Goal: Task Accomplishment & Management: Complete application form

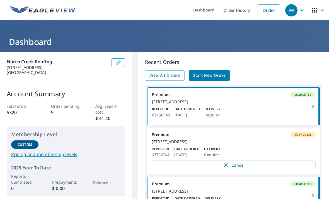
click at [214, 76] on span "Start New Order" at bounding box center [209, 75] width 32 height 7
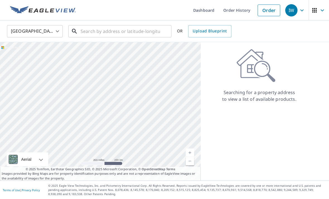
click at [92, 34] on input "text" at bounding box center [120, 31] width 79 height 16
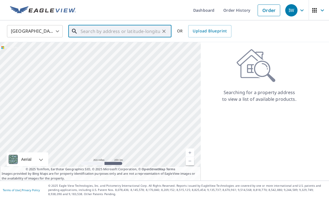
click at [103, 28] on input "text" at bounding box center [120, 31] width 79 height 16
paste input "4405 144th Place Southwest Lynnwood, WA 98087"
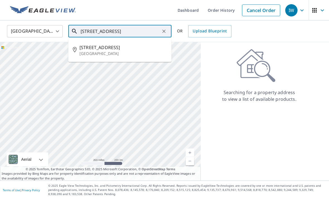
click at [109, 49] on span "4405 144th Pl SW" at bounding box center [123, 47] width 88 height 7
type input "4405 144th Pl SW Lynnwood, WA 98087"
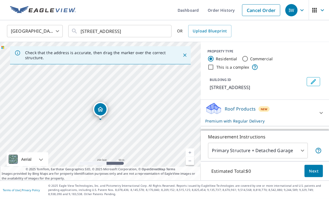
scroll to position [18, 0]
click at [317, 106] on div at bounding box center [320, 112] width 13 height 13
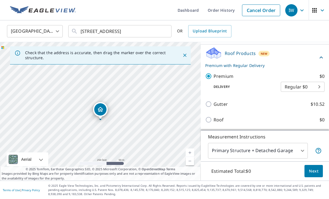
click at [222, 116] on p "Roof" at bounding box center [218, 119] width 10 height 7
click at [213, 116] on input "Roof $0" at bounding box center [209, 119] width 8 height 7
checkbox input "true"
checkbox input "false"
type input "3"
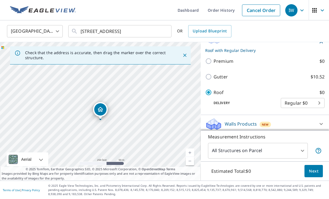
scroll to position [40, 0]
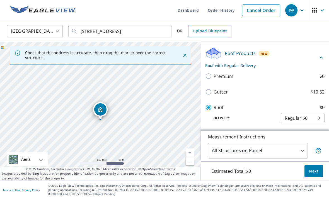
click at [315, 169] on span "Next" at bounding box center [313, 171] width 9 height 7
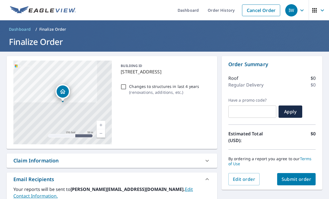
click at [304, 173] on button "Submit order" at bounding box center [296, 179] width 39 height 12
checkbox input "true"
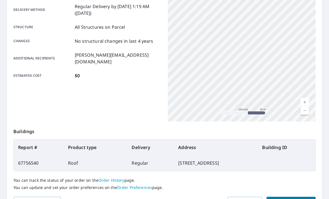
scroll to position [96, 0]
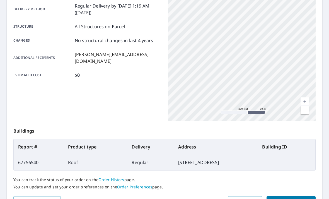
click at [301, 198] on span "Place another order" at bounding box center [291, 201] width 40 height 7
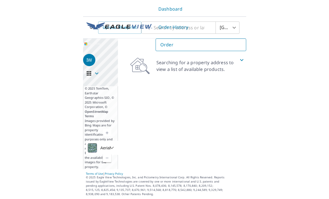
scroll to position [18, 0]
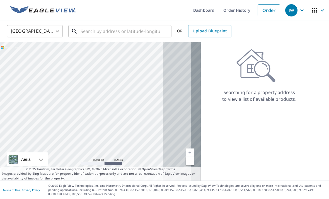
click at [113, 23] on input "text" at bounding box center [120, 31] width 79 height 16
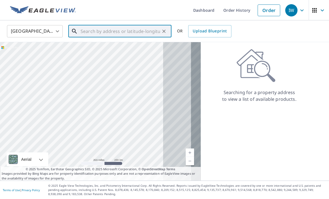
click at [93, 23] on input "text" at bounding box center [120, 31] width 79 height 16
click at [103, 23] on input "text" at bounding box center [120, 31] width 79 height 16
paste input "[STREET_ADDRESS]"
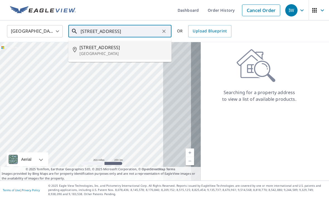
click at [110, 44] on span "[STREET_ADDRESS]" at bounding box center [123, 47] width 88 height 7
type input "[STREET_ADDRESS]"
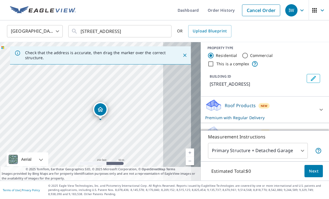
click at [322, 106] on icon at bounding box center [321, 109] width 7 height 7
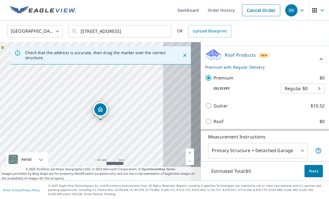
click at [221, 118] on p "Roof" at bounding box center [218, 121] width 10 height 7
click at [213, 118] on input "Roof $0" at bounding box center [209, 121] width 8 height 7
checkbox input "true"
checkbox input "false"
type input "3"
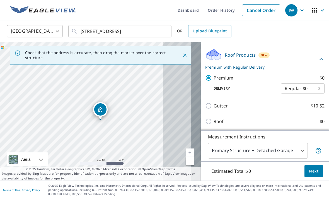
scroll to position [47, 0]
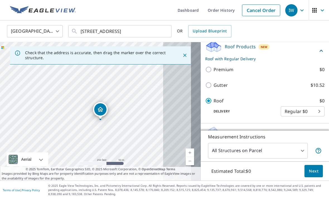
click at [316, 169] on span "Next" at bounding box center [313, 171] width 9 height 7
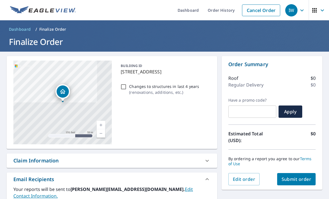
click at [301, 176] on span "Submit order" at bounding box center [296, 179] width 30 height 6
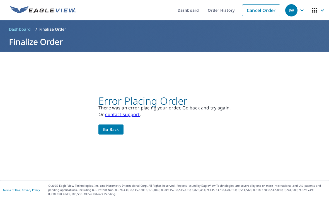
click at [114, 133] on span "Go back" at bounding box center [111, 129] width 16 height 7
click at [115, 133] on button "Go back" at bounding box center [110, 129] width 25 height 10
click at [116, 133] on span "Go back" at bounding box center [111, 129] width 16 height 7
click at [117, 133] on span "Go back" at bounding box center [111, 129] width 16 height 7
click at [193, 9] on link "Dashboard" at bounding box center [188, 10] width 30 height 20
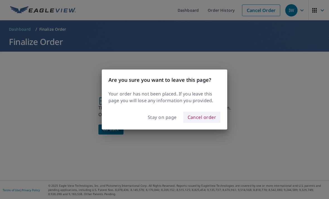
click at [210, 115] on span "Cancel order" at bounding box center [202, 117] width 29 height 8
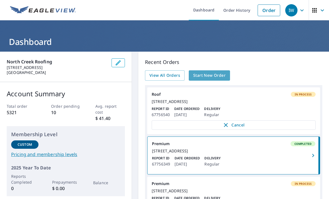
click at [221, 75] on span "Start New Order" at bounding box center [209, 75] width 32 height 7
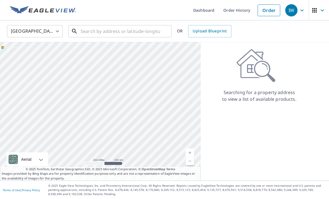
click at [91, 31] on input "text" at bounding box center [120, 31] width 79 height 16
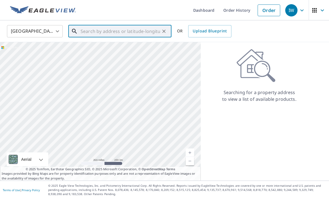
click at [98, 32] on input "text" at bounding box center [120, 31] width 79 height 16
click at [71, 12] on img at bounding box center [43, 10] width 66 height 8
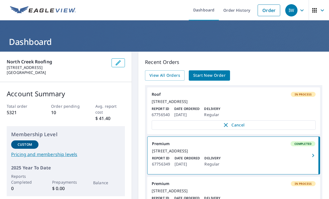
click at [224, 75] on span "Start New Order" at bounding box center [209, 75] width 32 height 7
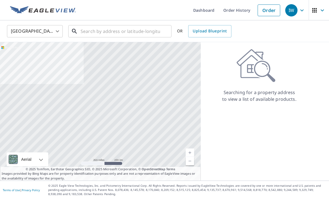
click at [110, 28] on input "text" at bounding box center [120, 31] width 79 height 16
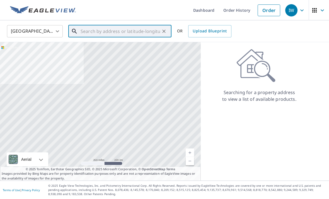
click at [105, 31] on input "text" at bounding box center [120, 31] width 79 height 16
paste input "[STREET_ADDRESS]"
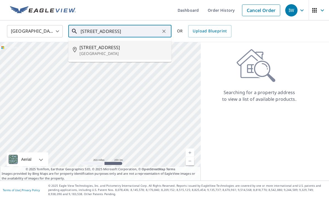
click at [111, 48] on span "[STREET_ADDRESS]" at bounding box center [123, 47] width 88 height 7
type input "[STREET_ADDRESS]"
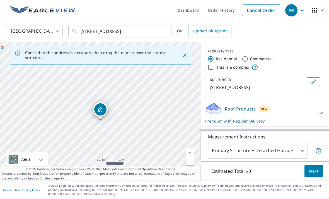
click at [319, 116] on icon at bounding box center [321, 113] width 7 height 7
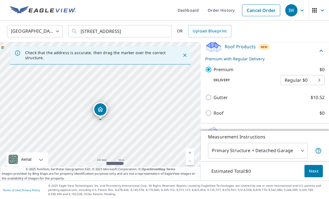
click at [223, 116] on p "Roof" at bounding box center [218, 113] width 10 height 7
click at [213, 116] on input "Roof $0" at bounding box center [209, 113] width 8 height 7
checkbox input "true"
checkbox input "false"
type input "3"
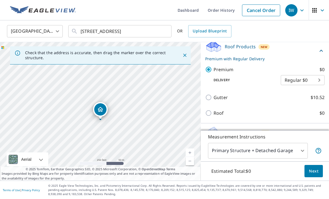
scroll to position [47, 0]
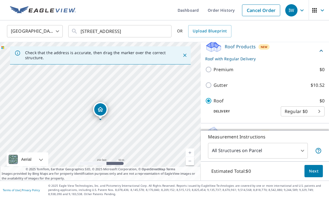
click at [315, 174] on span "Next" at bounding box center [313, 171] width 9 height 7
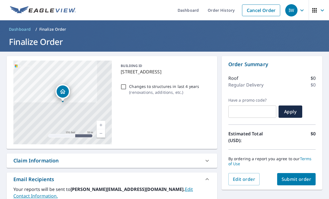
click at [302, 179] on span "Submit order" at bounding box center [296, 179] width 30 height 6
checkbox input "true"
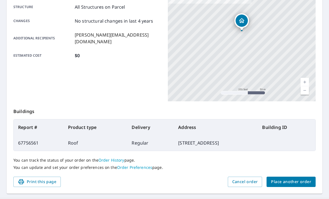
scroll to position [115, 0]
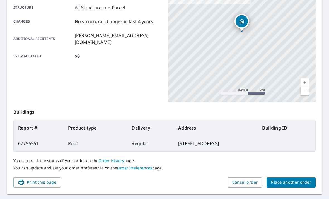
click at [297, 181] on span "Place another order" at bounding box center [291, 182] width 40 height 7
